Goal: Transaction & Acquisition: Purchase product/service

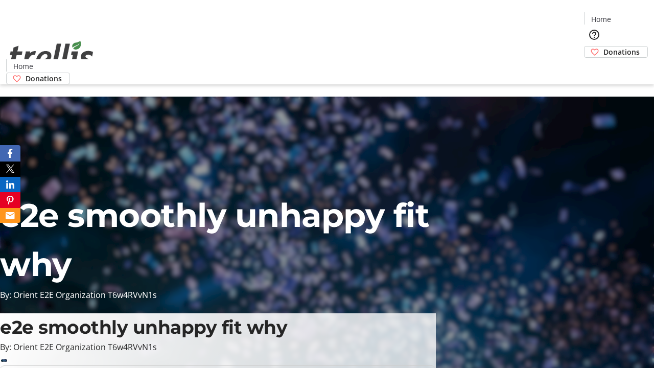
click at [604, 47] on span "Donations" at bounding box center [622, 52] width 36 height 11
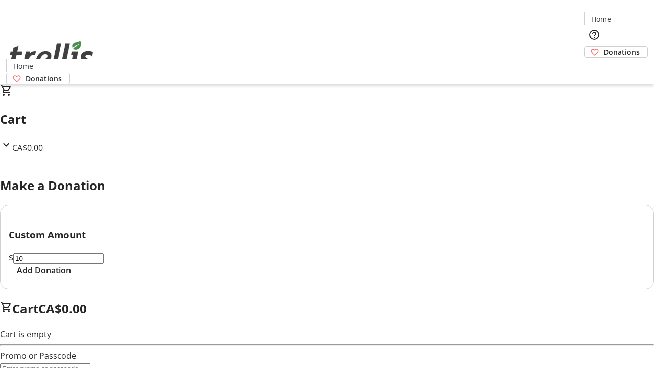
click at [71, 277] on span "Add Donation" at bounding box center [44, 270] width 54 height 12
